Goal: Find specific page/section: Find specific page/section

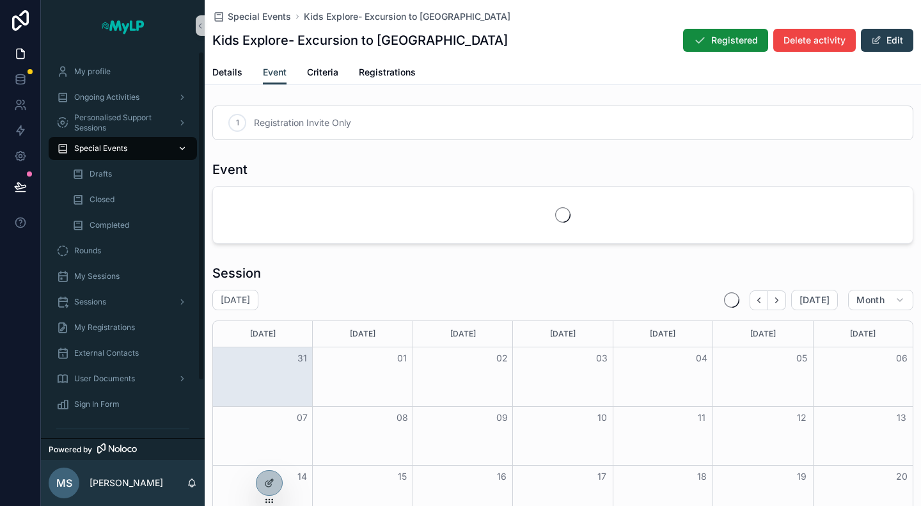
click at [108, 149] on span "Special Events" at bounding box center [100, 148] width 53 height 10
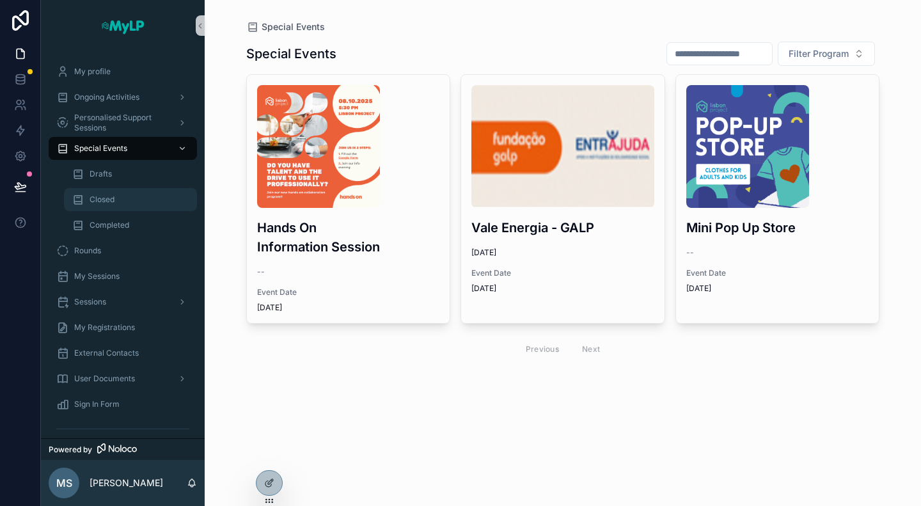
click at [114, 198] on span "Closed" at bounding box center [102, 199] width 25 height 10
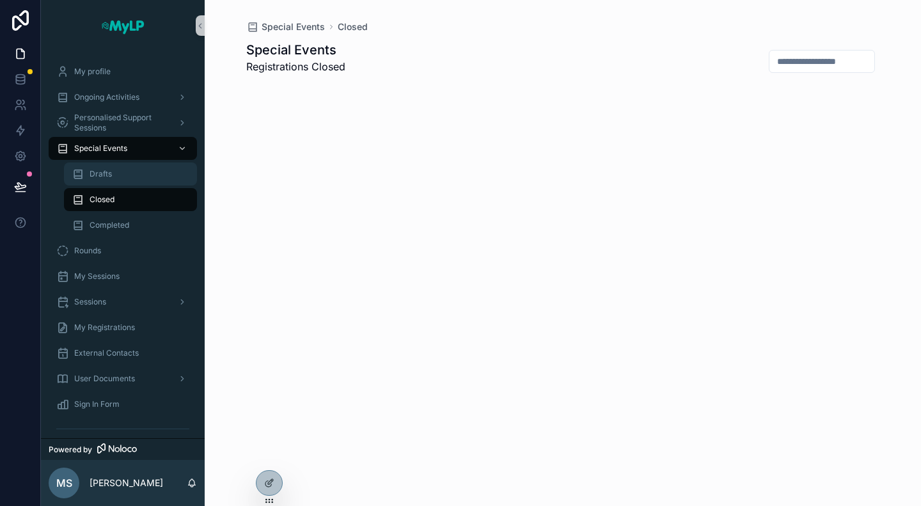
click at [111, 173] on div "Drafts" at bounding box center [131, 174] width 118 height 20
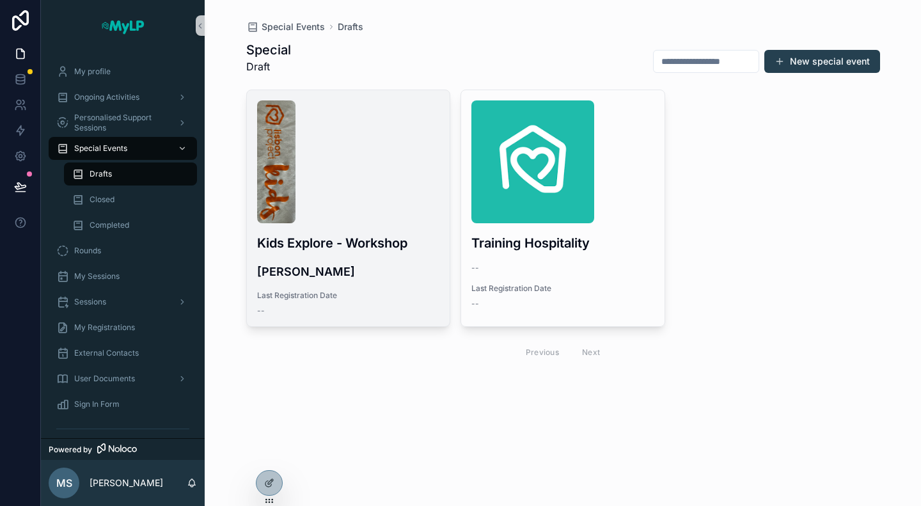
click at [420, 263] on h4 "[PERSON_NAME]" at bounding box center [348, 271] width 183 height 17
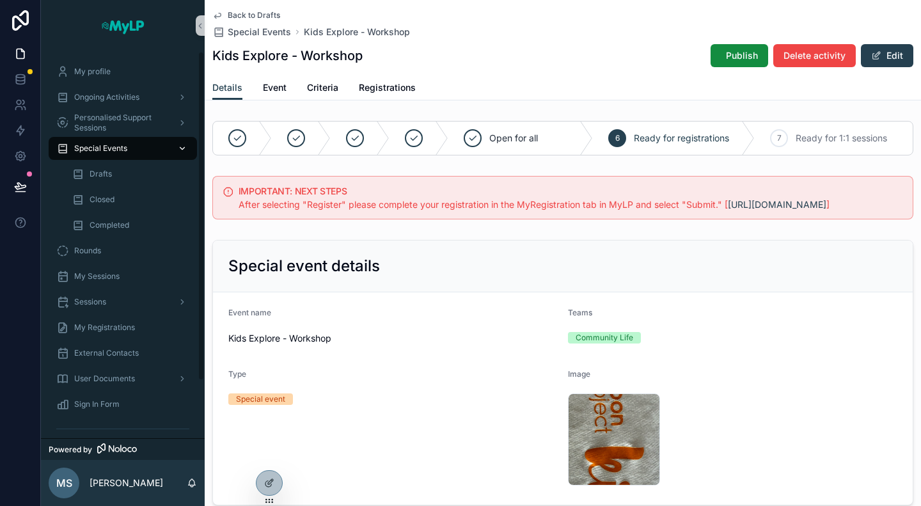
click at [139, 145] on div "Special Events" at bounding box center [122, 148] width 133 height 20
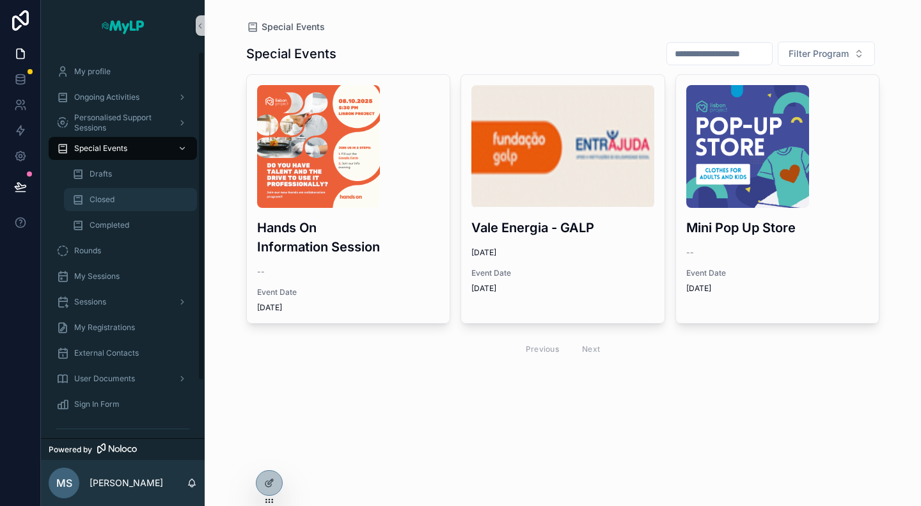
click at [118, 199] on div "Closed" at bounding box center [131, 199] width 118 height 20
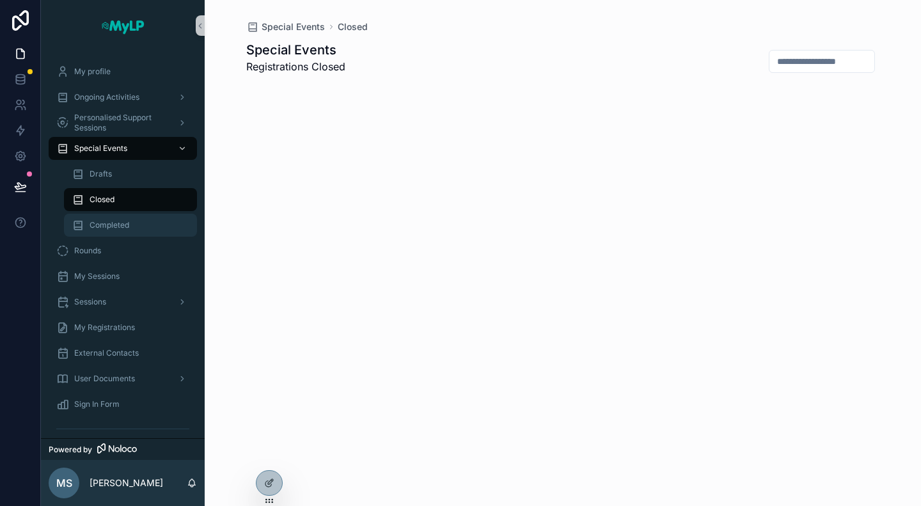
click at [120, 221] on span "Completed" at bounding box center [110, 225] width 40 height 10
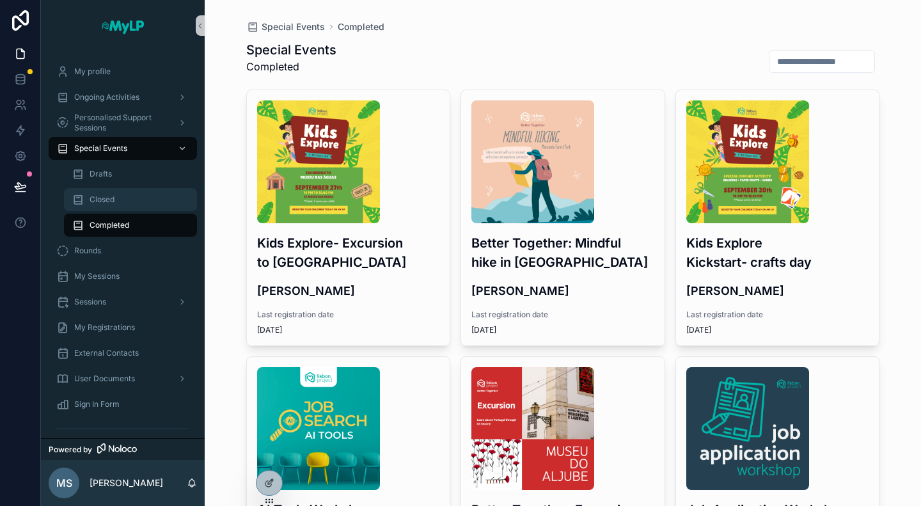
click at [118, 203] on div "Closed" at bounding box center [131, 199] width 118 height 20
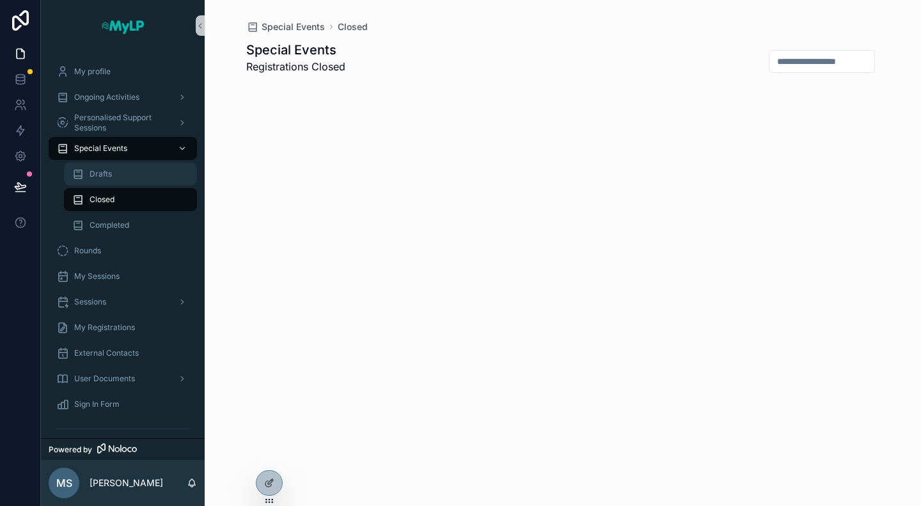
click at [111, 174] on span "Drafts" at bounding box center [101, 174] width 22 height 10
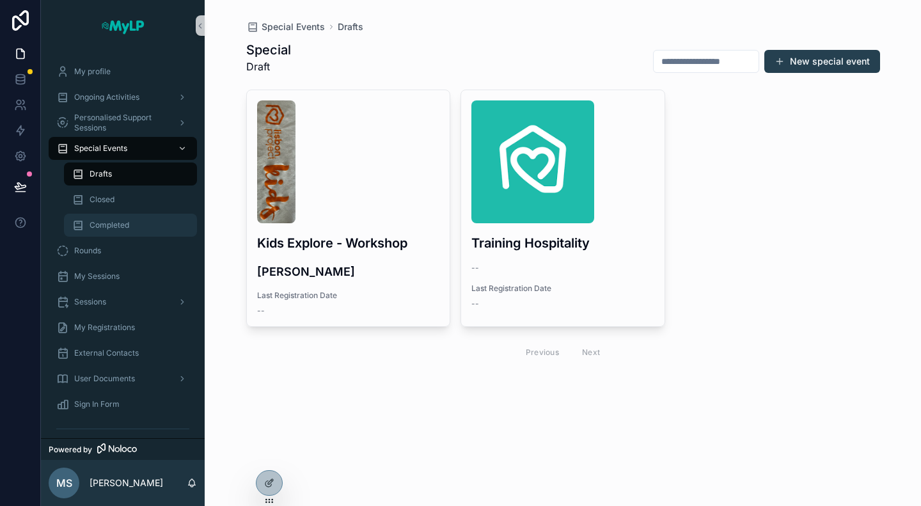
click at [111, 217] on div "Completed" at bounding box center [131, 225] width 118 height 20
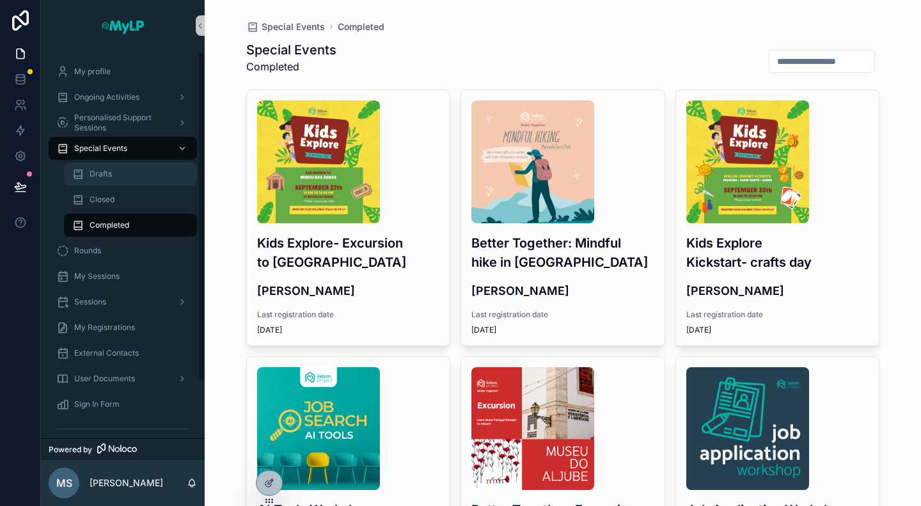
click at [114, 162] on div "Drafts" at bounding box center [130, 174] width 148 height 26
click at [120, 200] on div "Closed" at bounding box center [131, 199] width 118 height 20
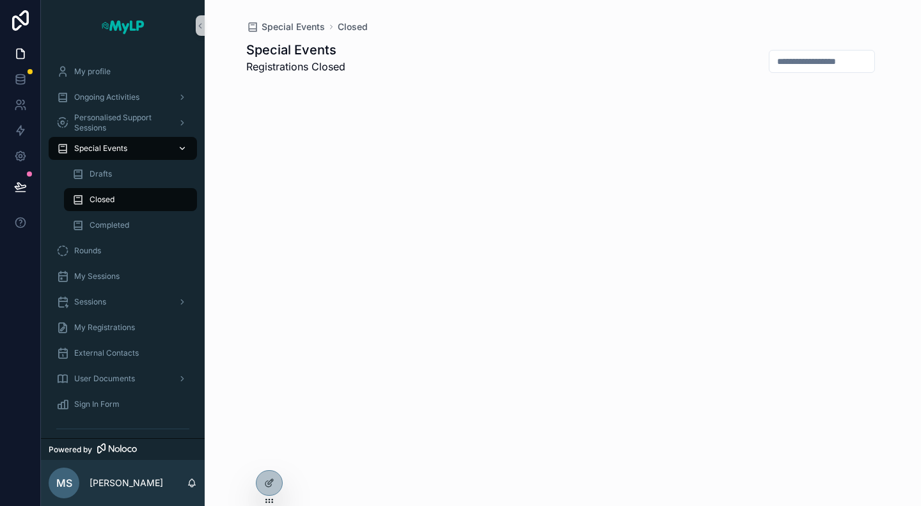
click at [115, 143] on div "Special Events" at bounding box center [122, 148] width 133 height 20
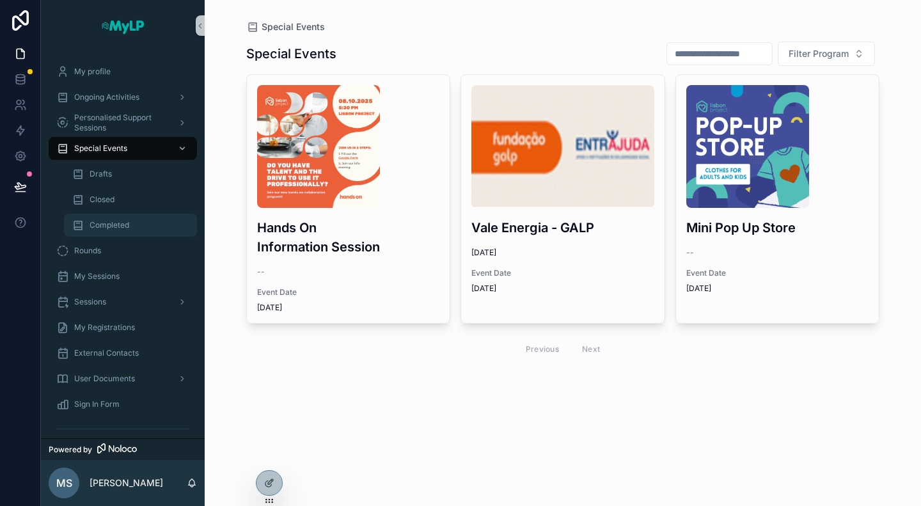
click at [116, 225] on span "Completed" at bounding box center [110, 225] width 40 height 10
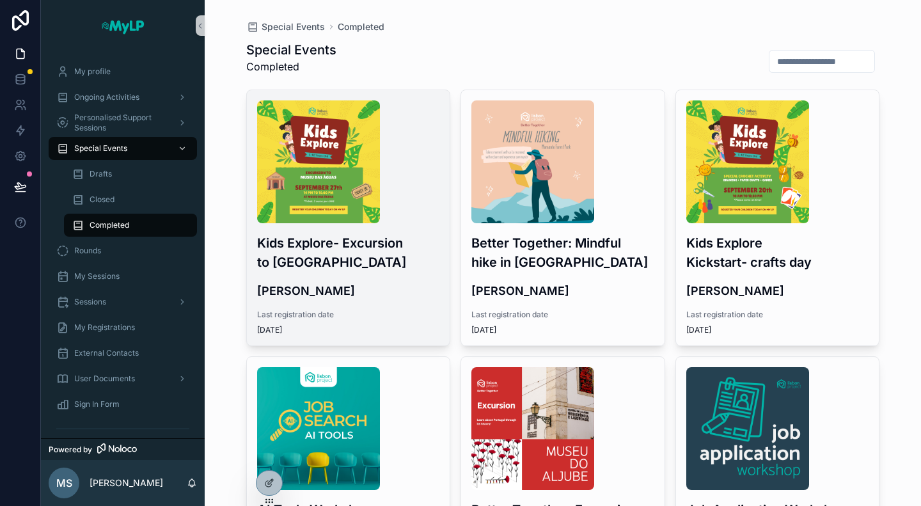
click at [375, 281] on div "Kids Explore- Excursion to Museu das Águas [PERSON_NAME] Last registration date…" at bounding box center [348, 217] width 203 height 255
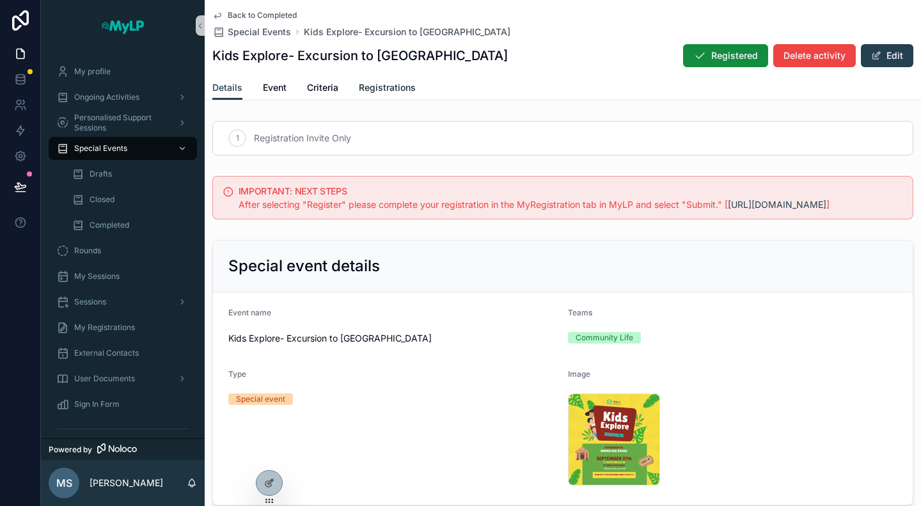
click at [383, 90] on span "Registrations" at bounding box center [387, 87] width 57 height 13
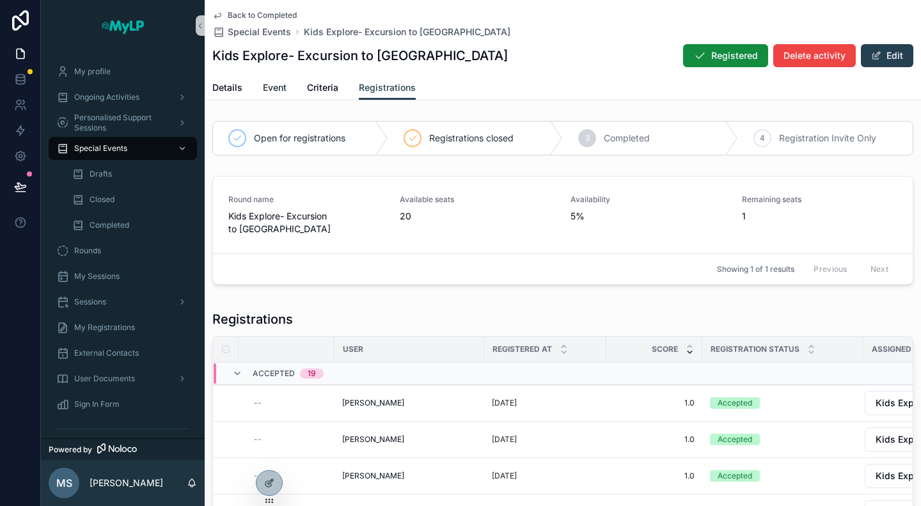
click at [284, 84] on span "Event" at bounding box center [275, 87] width 24 height 13
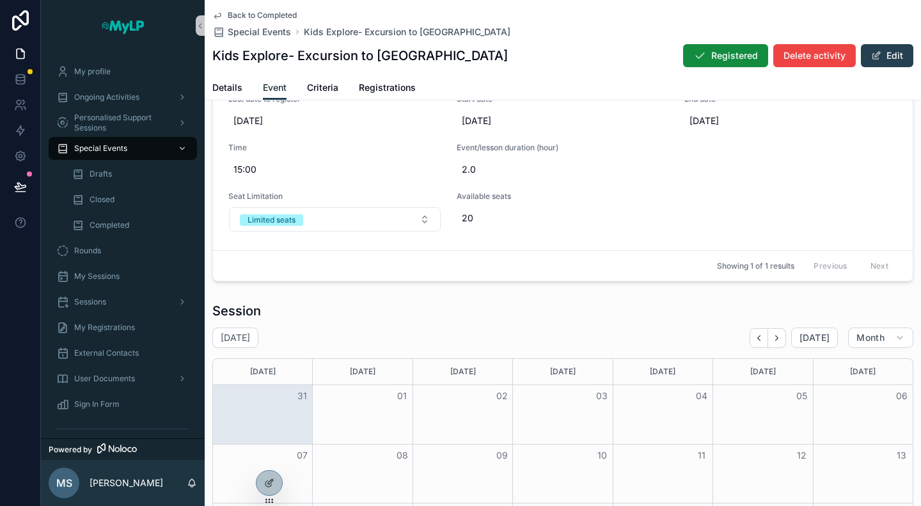
scroll to position [384, 0]
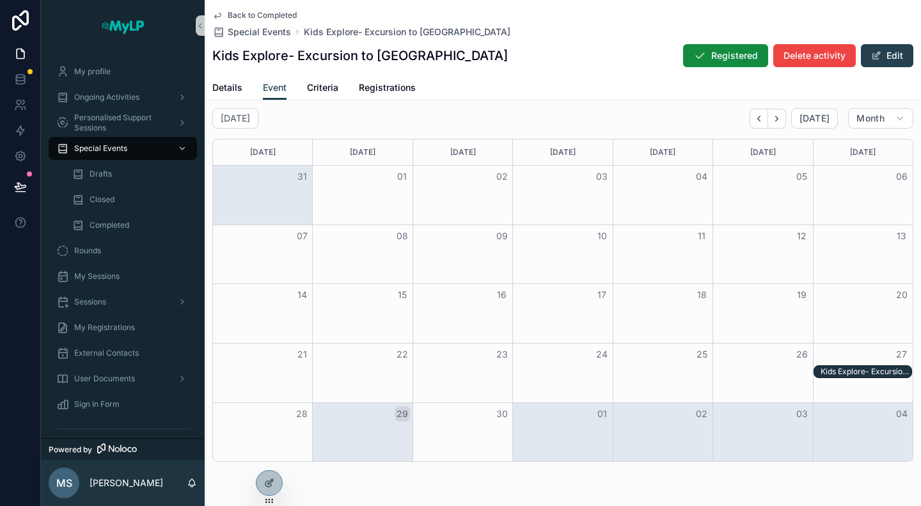
click at [833, 368] on div "Kids Explore- Excursion to [GEOGRAPHIC_DATA] - [DATE] 02:00pm" at bounding box center [866, 372] width 91 height 10
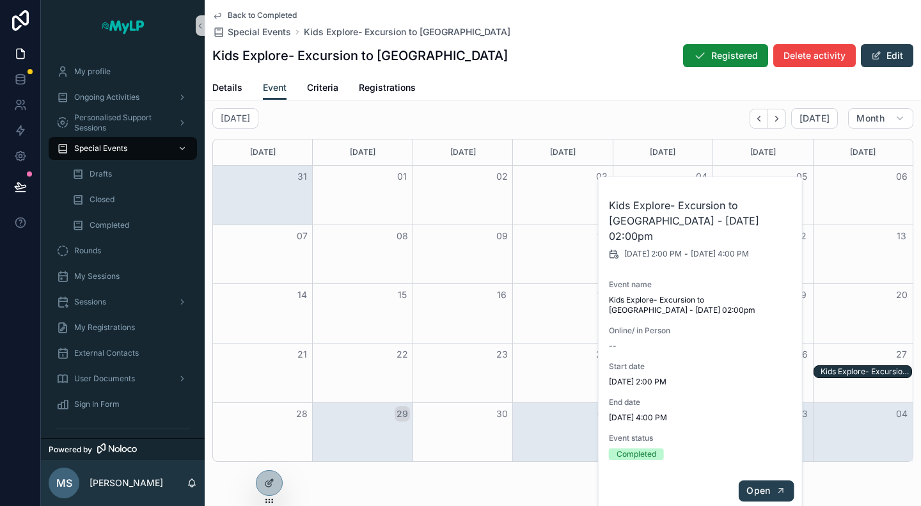
click at [756, 485] on span "Open" at bounding box center [759, 491] width 24 height 12
